Goal: Task Accomplishment & Management: Manage account settings

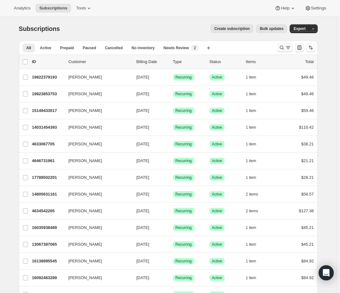
click at [282, 48] on icon "Search and filter results" at bounding box center [282, 47] width 6 height 6
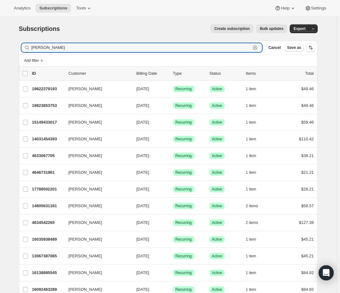
type input "donna"
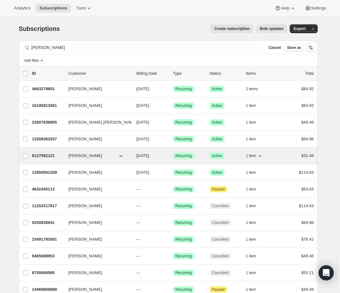
click at [55, 157] on p "9127592121" at bounding box center [47, 155] width 31 height 6
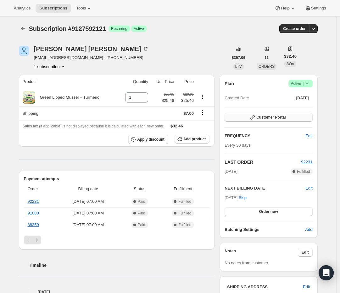
click at [280, 116] on span "Customer Portal" at bounding box center [271, 117] width 29 height 5
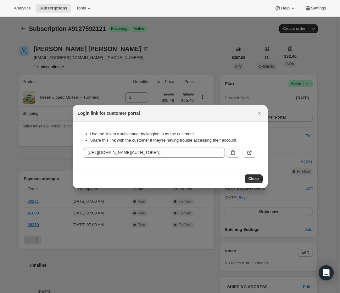
click at [229, 153] on button ":rcb:" at bounding box center [233, 152] width 14 height 10
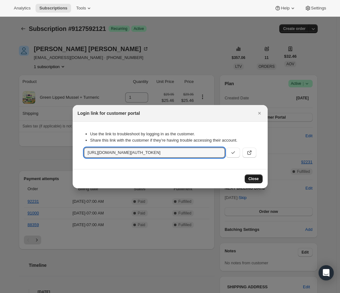
click at [252, 182] on button "Close" at bounding box center [254, 178] width 18 height 9
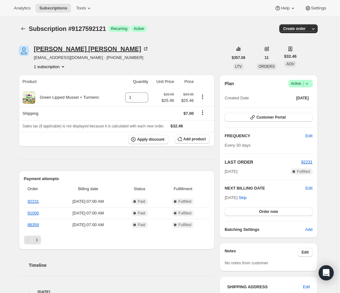
click at [86, 51] on div "Donna Weatherford" at bounding box center [91, 49] width 115 height 6
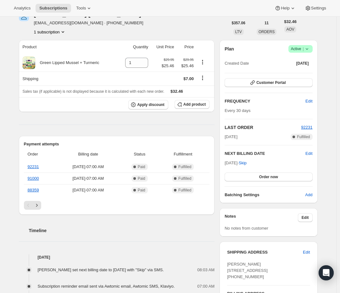
scroll to position [30, 0]
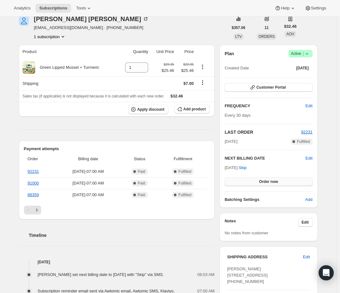
click at [280, 183] on button "Order now" at bounding box center [269, 181] width 88 height 9
click at [280, 183] on span "Click to confirm" at bounding box center [268, 181] width 29 height 5
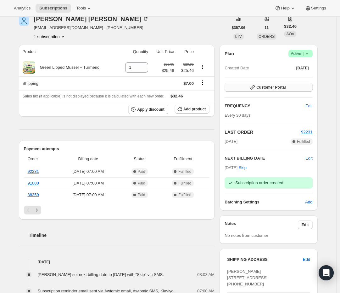
click at [276, 86] on span "Customer Portal" at bounding box center [271, 87] width 29 height 5
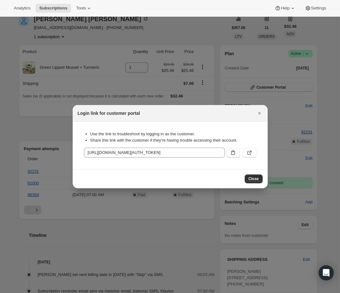
click at [230, 153] on icon ":rbt:" at bounding box center [233, 152] width 6 height 6
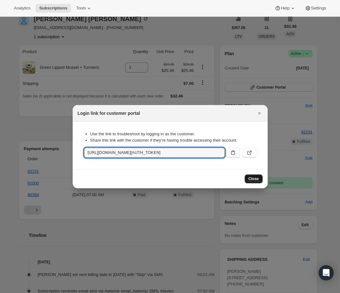
click at [253, 178] on span "Close" at bounding box center [254, 178] width 10 height 5
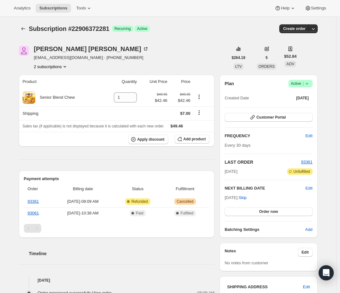
click at [307, 86] on icon at bounding box center [307, 83] width 6 height 6
click at [290, 104] on span "Cancel subscription" at bounding box center [301, 106] width 36 height 5
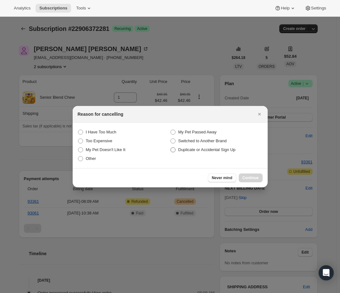
click at [198, 149] on span "Duplicate or Accidental Sign Up" at bounding box center [207, 149] width 57 height 5
click at [171, 147] on Accidental "Duplicate or Accidental Sign Up" at bounding box center [171, 147] width 0 height 0
radio Accidental "true"
click at [251, 177] on span "Continue" at bounding box center [251, 177] width 16 height 5
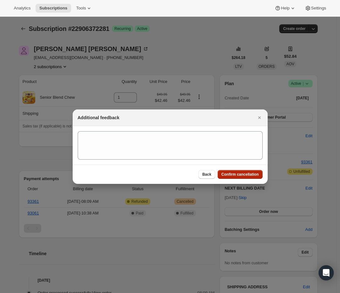
click at [233, 176] on span "Confirm cancellation" at bounding box center [240, 174] width 37 height 5
